Goal: Information Seeking & Learning: Learn about a topic

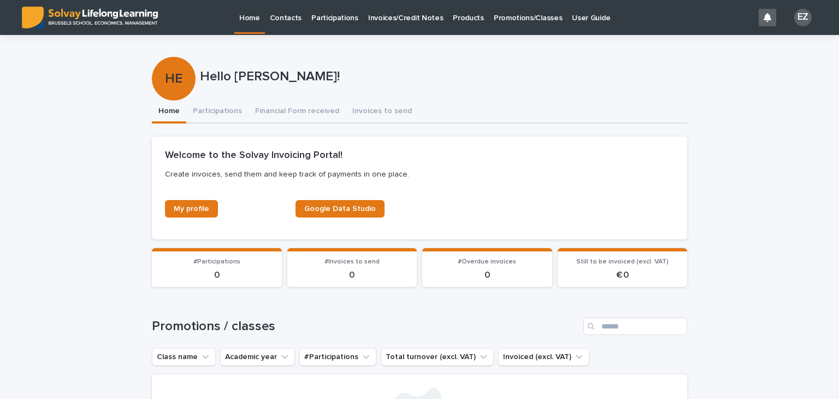
click at [498, 17] on p "Promotions/Classes" at bounding box center [528, 11] width 68 height 23
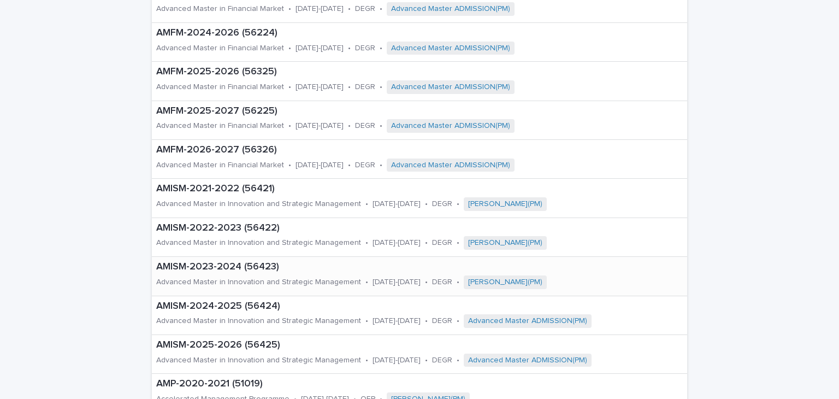
scroll to position [614, 0]
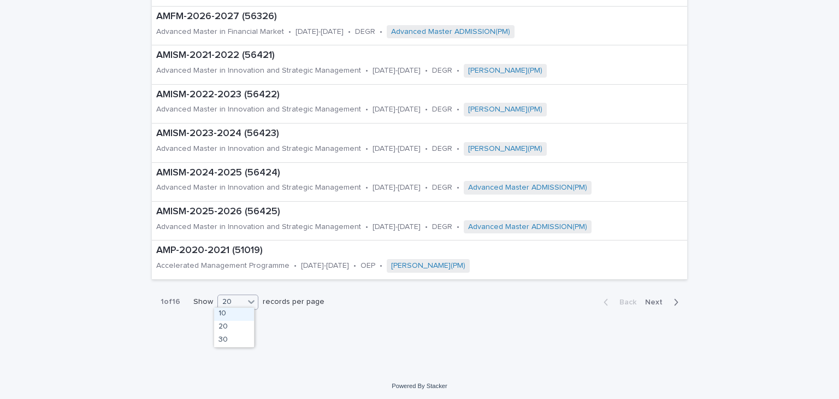
click at [238, 298] on div "20" at bounding box center [231, 301] width 26 height 11
click at [239, 345] on div "30" at bounding box center [234, 340] width 40 height 13
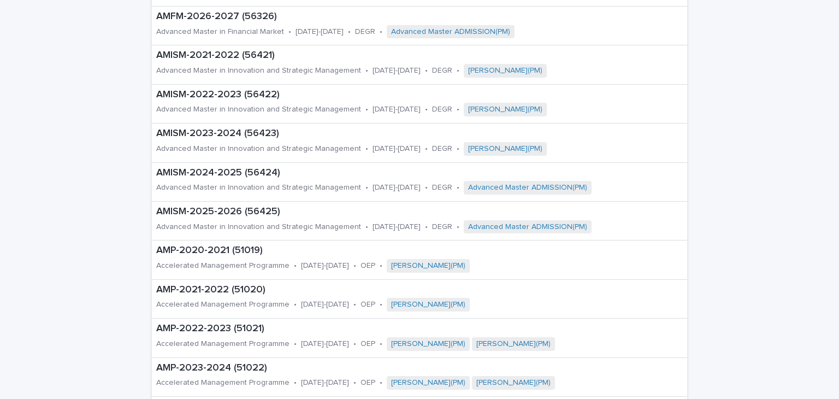
click at [648, 299] on div "AMP-2021-2022 (51020) Accelerated Management Programme • [DATE]-[DATE] • OEP • …" at bounding box center [419, 299] width 535 height 39
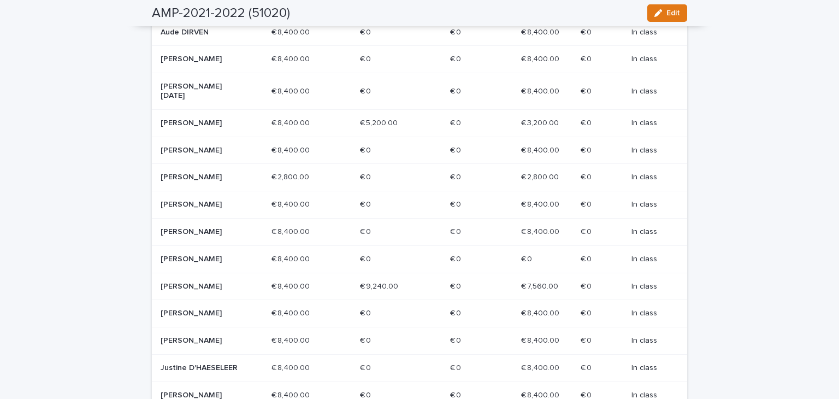
scroll to position [594, 0]
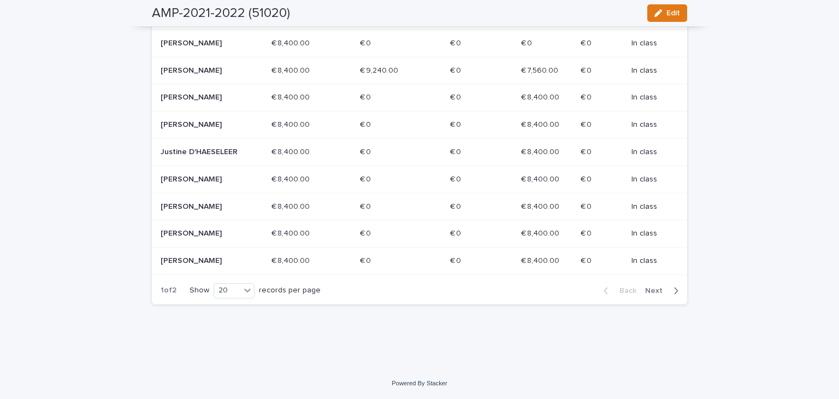
click at [651, 290] on span "Next" at bounding box center [657, 291] width 24 height 8
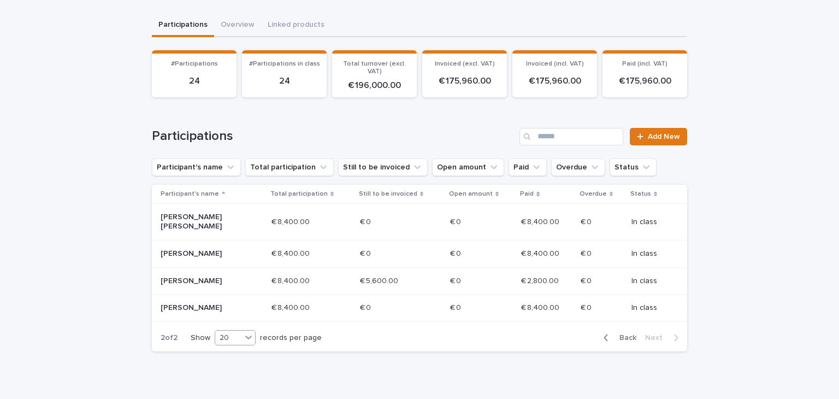
scroll to position [0, 0]
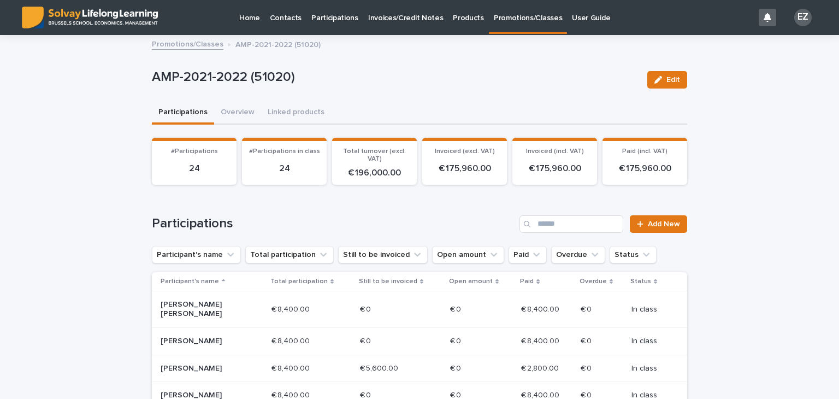
click at [196, 49] on link "Promotions/Classes" at bounding box center [188, 43] width 72 height 13
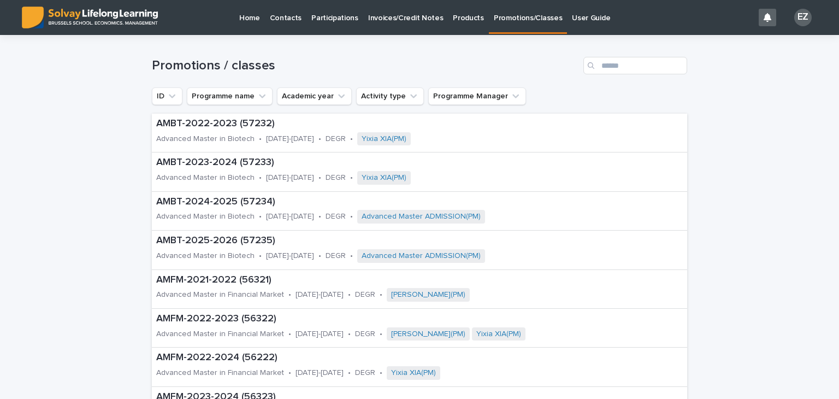
scroll to position [614, 0]
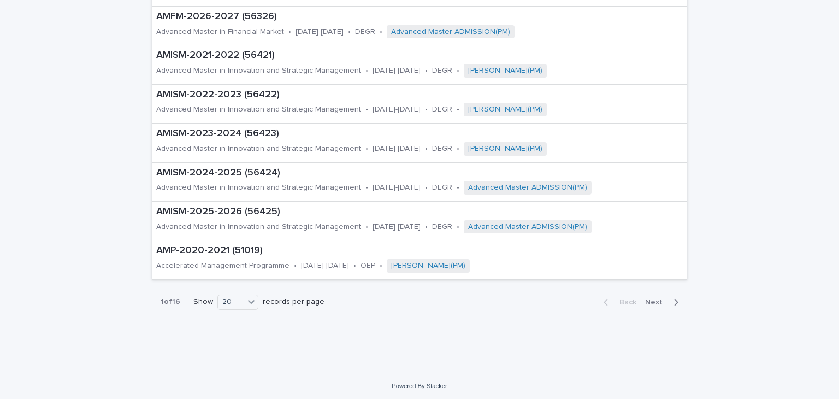
click at [645, 291] on div "Back Next" at bounding box center [641, 301] width 92 height 27
click at [649, 298] on span "Next" at bounding box center [657, 302] width 24 height 8
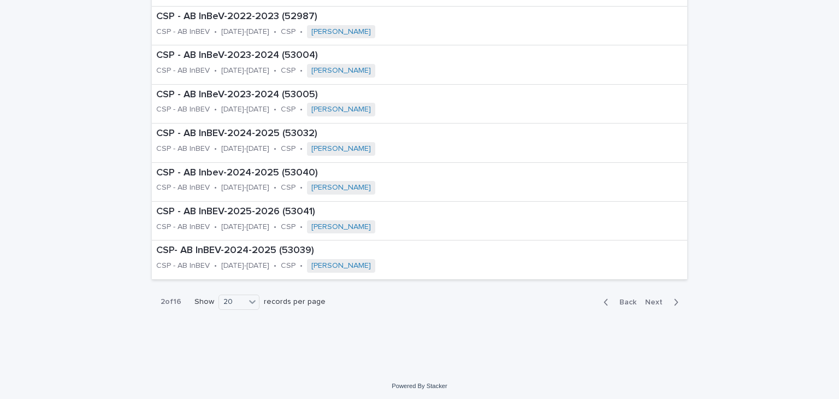
click at [649, 298] on span "Next" at bounding box center [657, 302] width 24 height 8
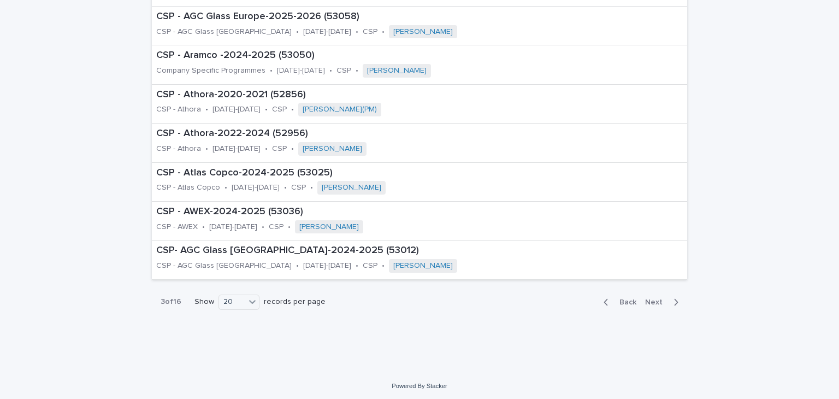
click at [649, 298] on span "Next" at bounding box center [657, 302] width 24 height 8
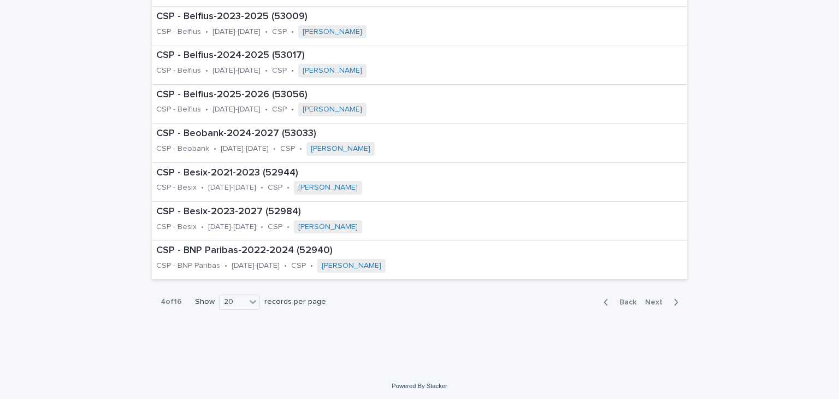
click at [649, 298] on span "Next" at bounding box center [657, 302] width 24 height 8
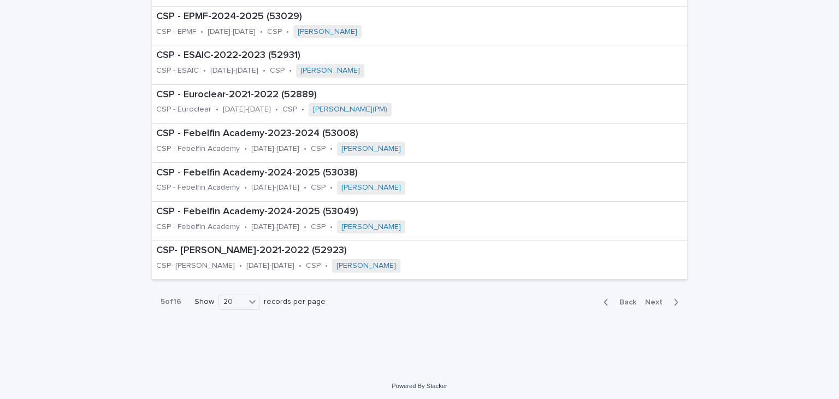
click at [649, 298] on span "Next" at bounding box center [657, 302] width 24 height 8
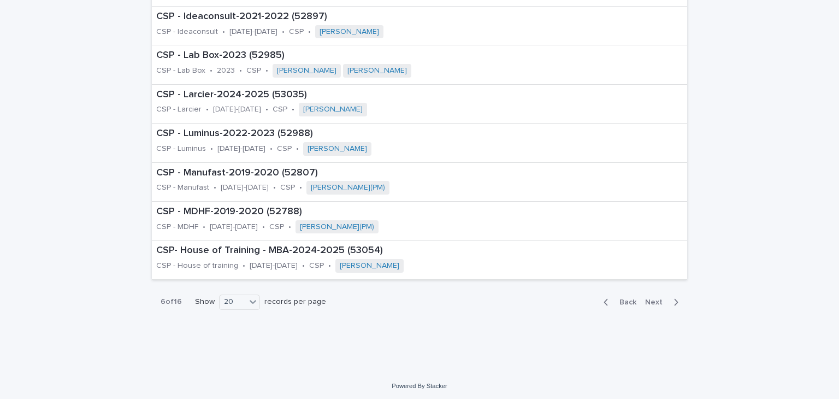
click at [649, 298] on span "Next" at bounding box center [657, 302] width 24 height 8
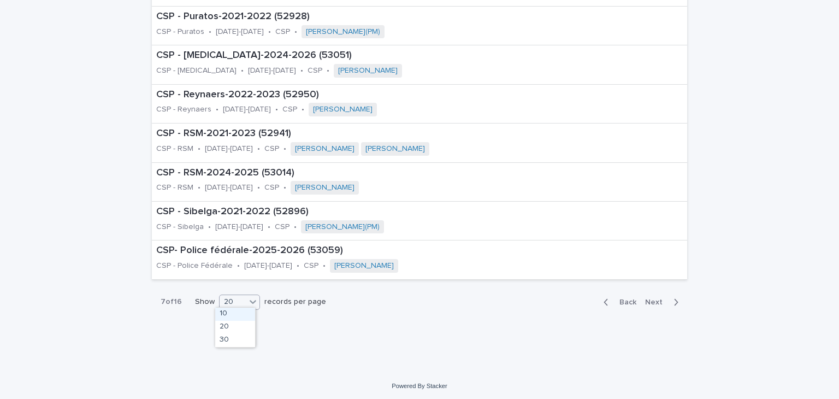
click at [233, 302] on div "20" at bounding box center [233, 301] width 26 height 11
click at [244, 342] on div "30" at bounding box center [235, 340] width 40 height 13
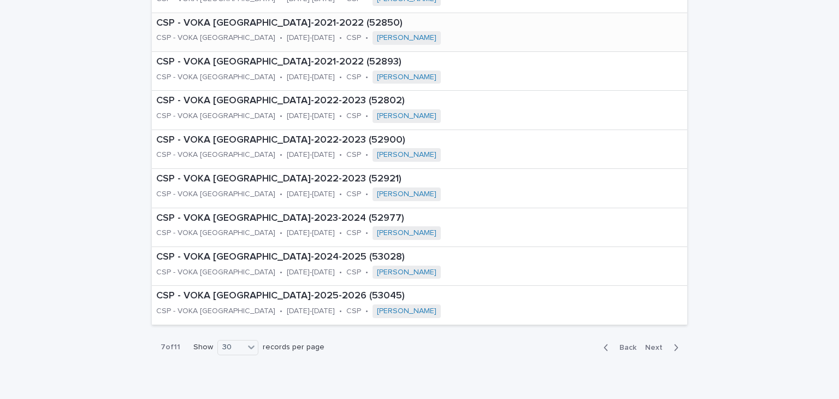
scroll to position [988, 0]
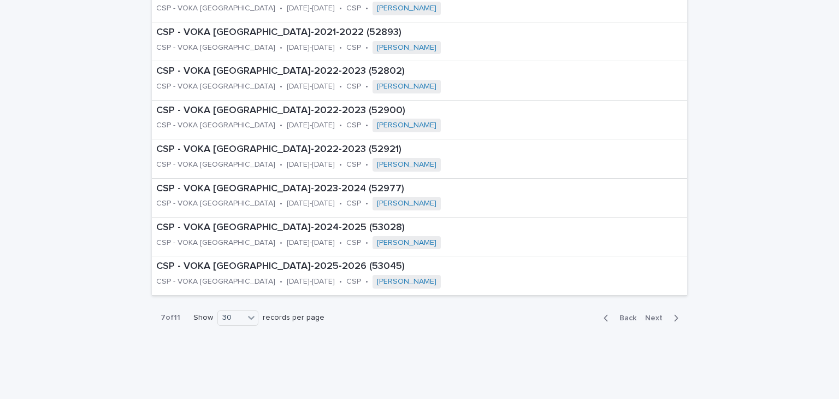
click at [652, 317] on span "Next" at bounding box center [657, 318] width 24 height 8
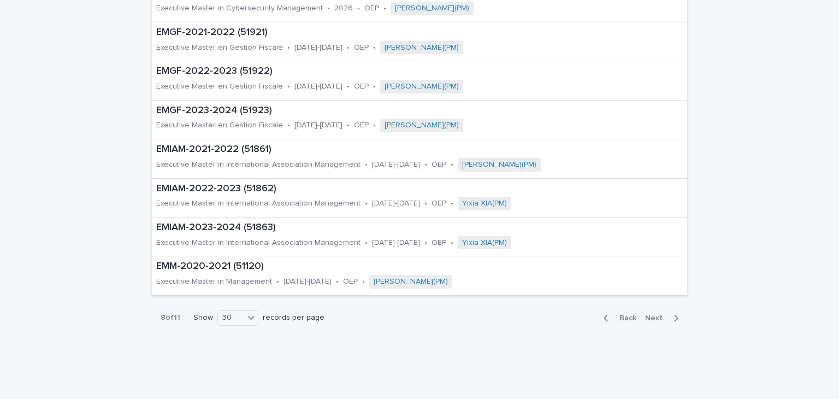
click at [652, 315] on span "Next" at bounding box center [657, 318] width 24 height 8
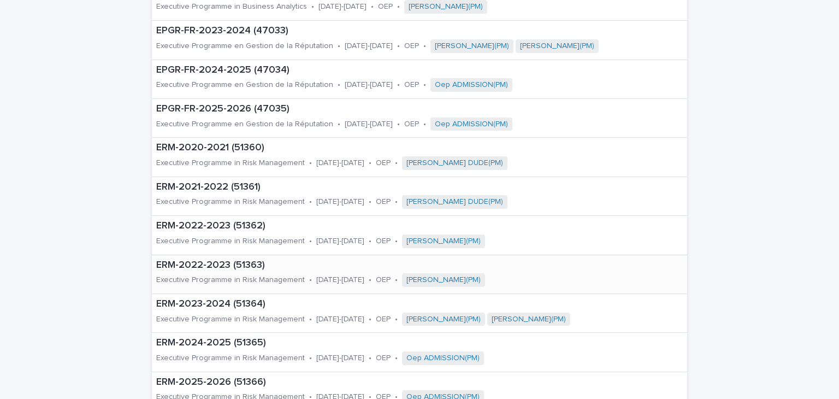
scroll to position [703, 0]
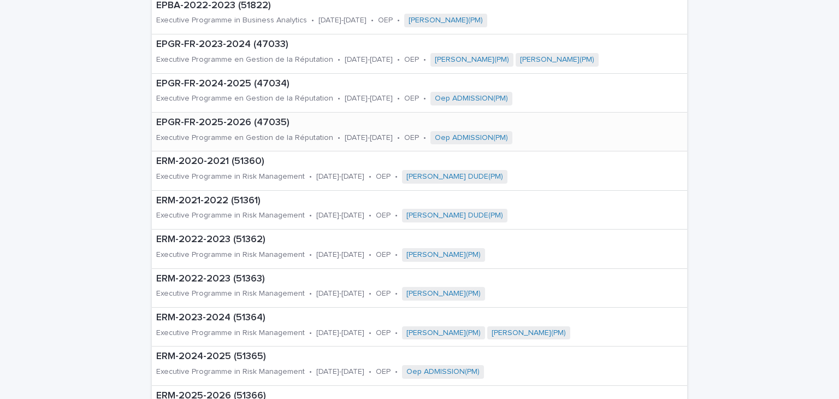
click at [218, 119] on p "EPGR-FR-2025-2026 (47035)" at bounding box center [402, 123] width 492 height 12
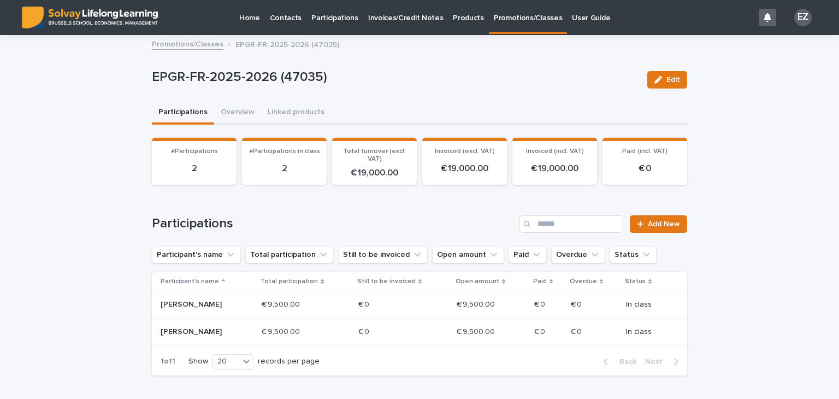
click at [207, 45] on link "Promotions/Classes" at bounding box center [188, 43] width 72 height 13
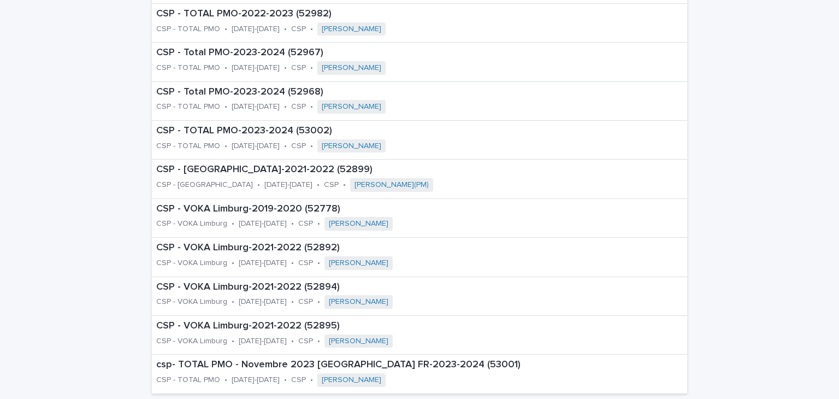
scroll to position [614, 0]
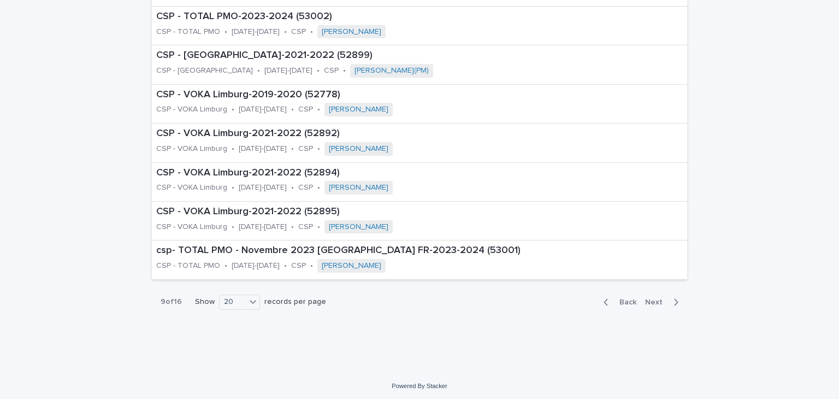
click at [621, 302] on span "Back" at bounding box center [624, 302] width 23 height 8
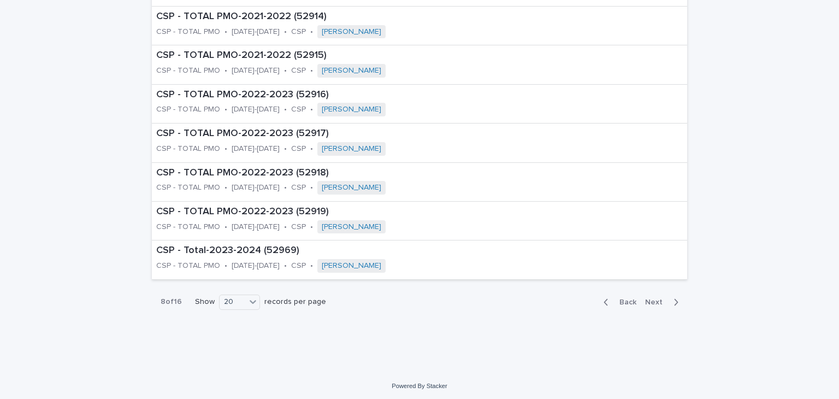
click at [621, 302] on span "Back" at bounding box center [624, 302] width 23 height 8
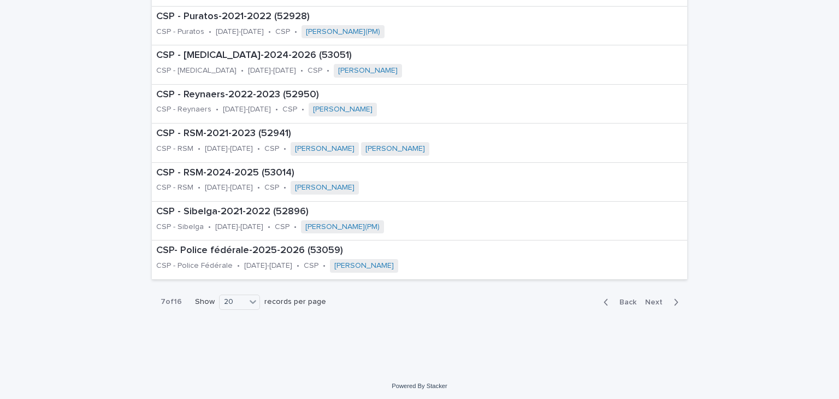
click at [621, 302] on span "Back" at bounding box center [624, 302] width 23 height 8
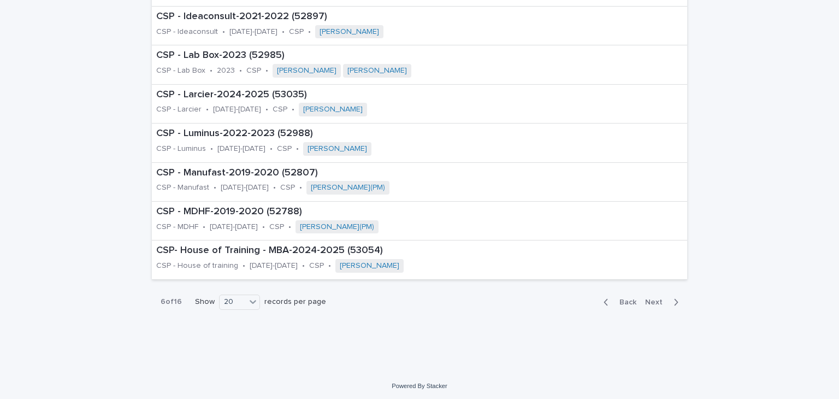
click at [621, 302] on span "Back" at bounding box center [624, 302] width 23 height 8
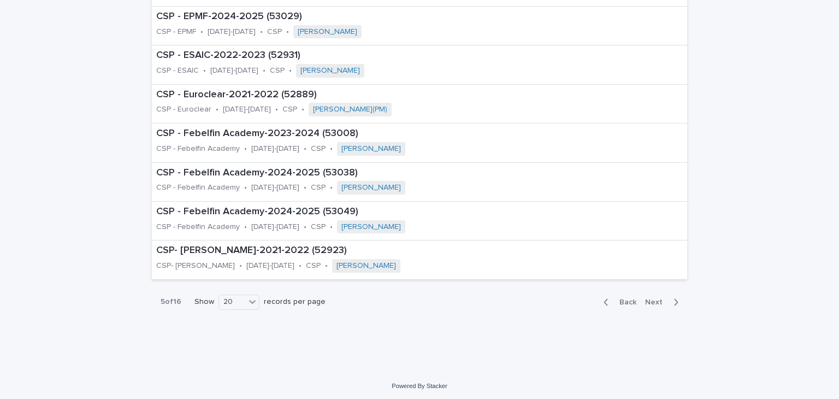
click at [621, 302] on span "Back" at bounding box center [624, 302] width 23 height 8
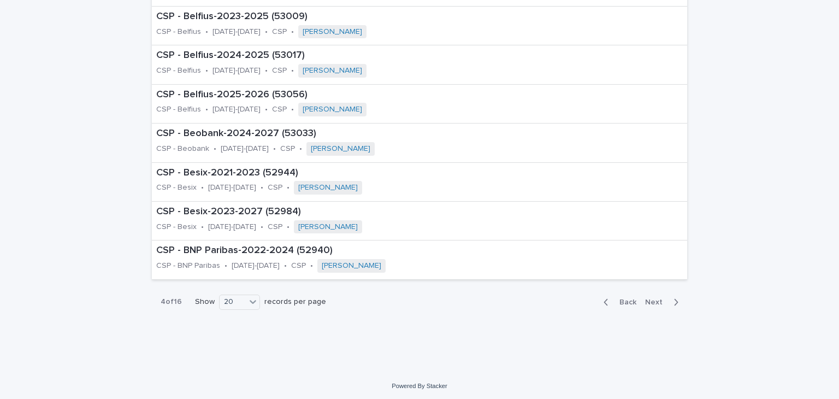
click at [621, 302] on span "Back" at bounding box center [624, 302] width 23 height 8
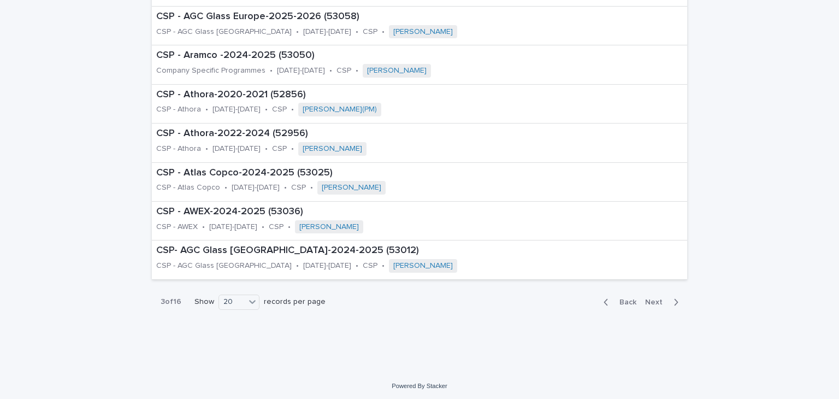
click at [621, 302] on span "Back" at bounding box center [624, 302] width 23 height 8
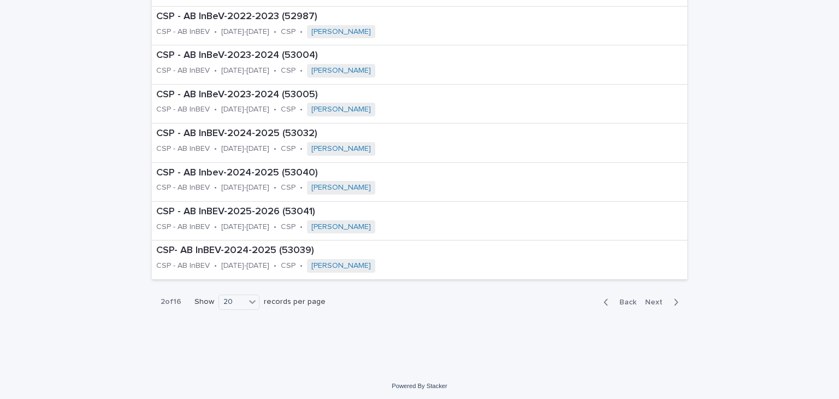
click at [621, 302] on span "Back" at bounding box center [624, 302] width 23 height 8
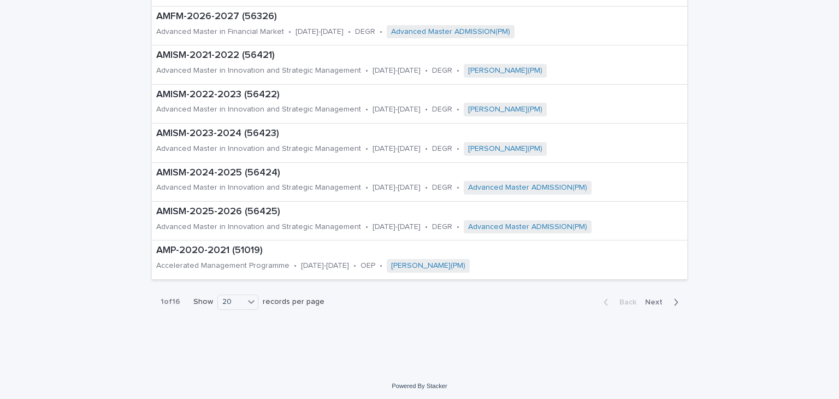
click at [662, 298] on span "Next" at bounding box center [657, 302] width 24 height 8
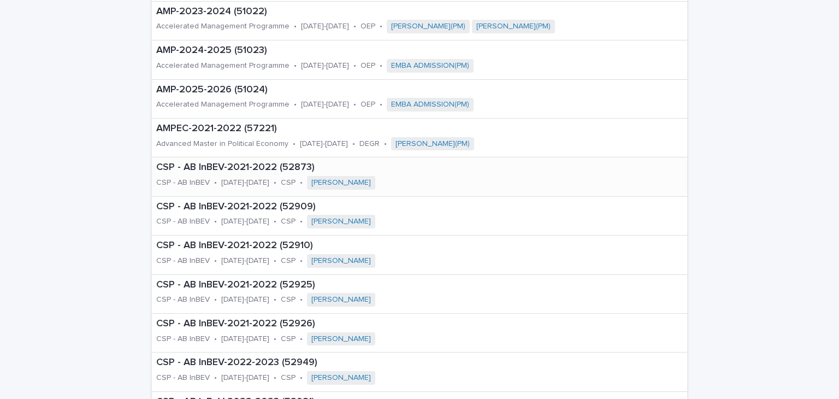
scroll to position [182, 0]
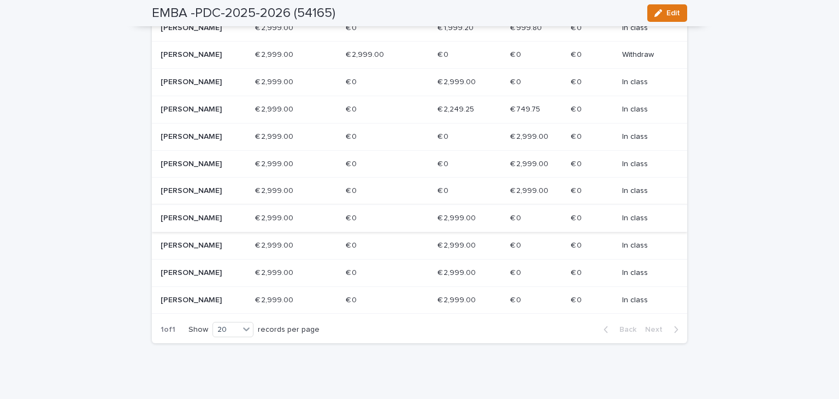
scroll to position [358, 0]
click at [224, 169] on p "Johann BUXANT" at bounding box center [200, 164] width 78 height 9
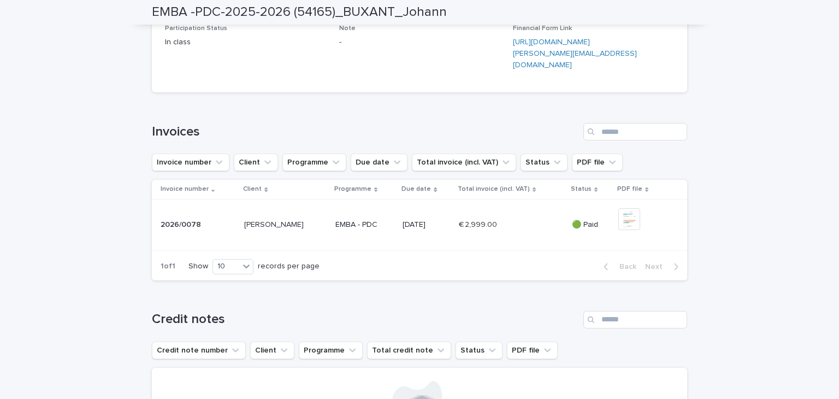
scroll to position [276, 0]
